Goal: Register for event/course

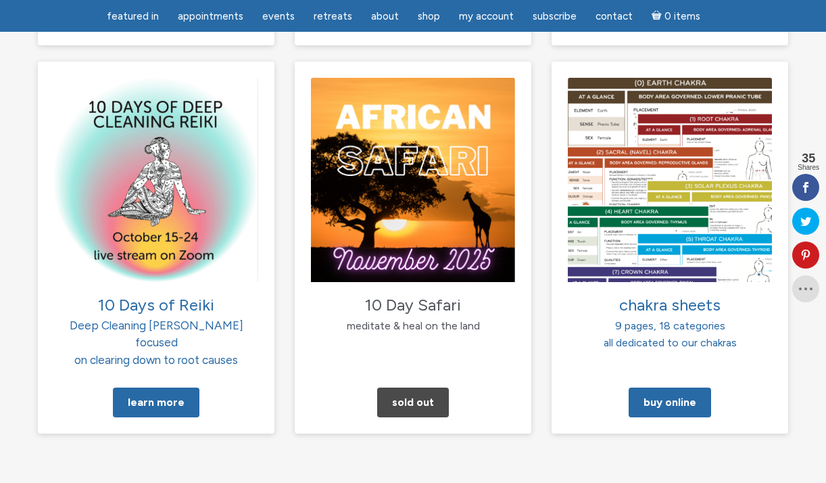
scroll to position [1391, 0]
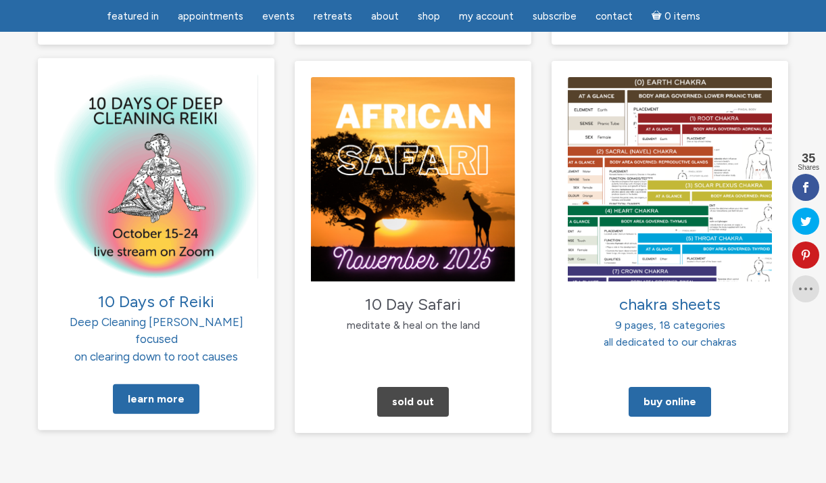
click at [164, 291] on span "10 Days of Reiki" at bounding box center [156, 301] width 116 height 20
drag, startPoint x: 216, startPoint y: 242, endPoint x: 97, endPoint y: 245, distance: 119.7
click at [97, 289] on p "10 Days of Reiki Deep Cleaning [PERSON_NAME] focused on clearing down to root c…" at bounding box center [156, 327] width 204 height 76
copy span "10 Days of Reiki"
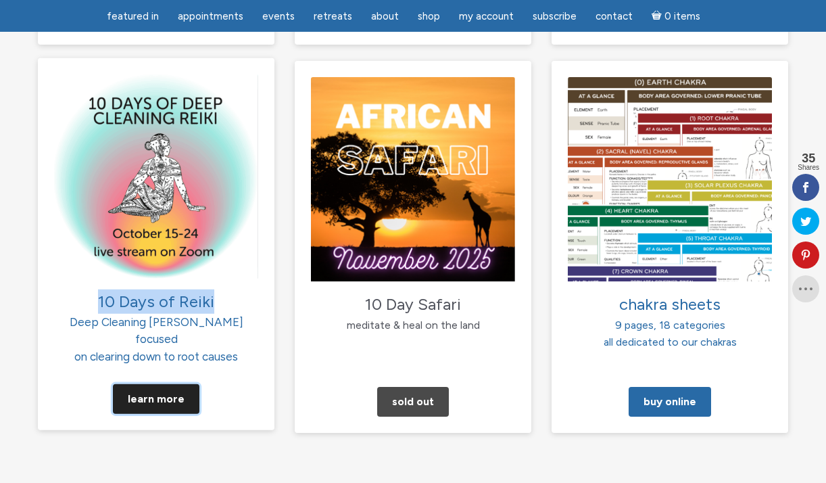
click at [141, 384] on link "Learn More" at bounding box center [156, 399] width 87 height 30
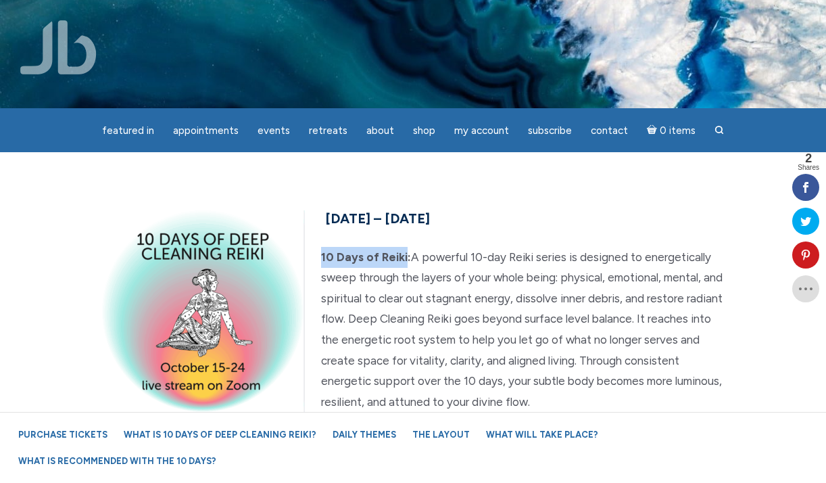
drag, startPoint x: 404, startPoint y: 257, endPoint x: 320, endPoint y: 256, distance: 83.2
click at [320, 256] on p "10 Days of Reiki: A powerful 10-day Reiki series is designed to energetically s…" at bounding box center [413, 330] width 622 height 166
copy strong "10 Days of Reiki"
click at [579, 207] on h5 "[DATE] – [DATE]" at bounding box center [413, 218] width 622 height 24
